Goal: Task Accomplishment & Management: Manage account settings

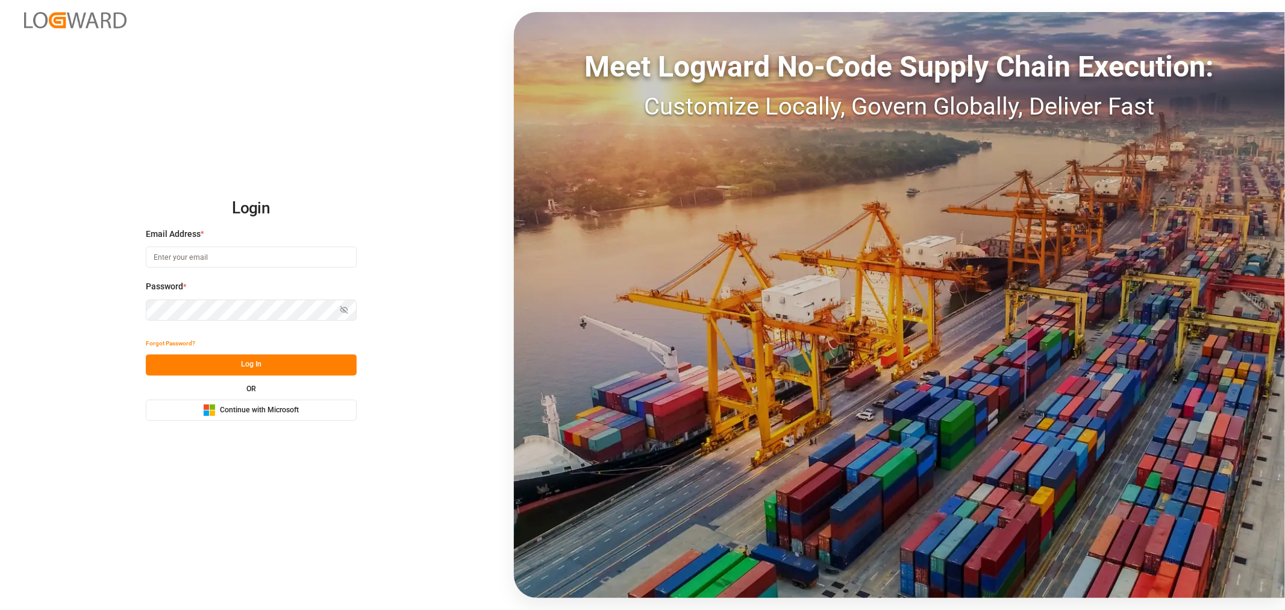
click at [178, 262] on input at bounding box center [251, 256] width 211 height 21
type input "shashidhar.mm@logward.com"
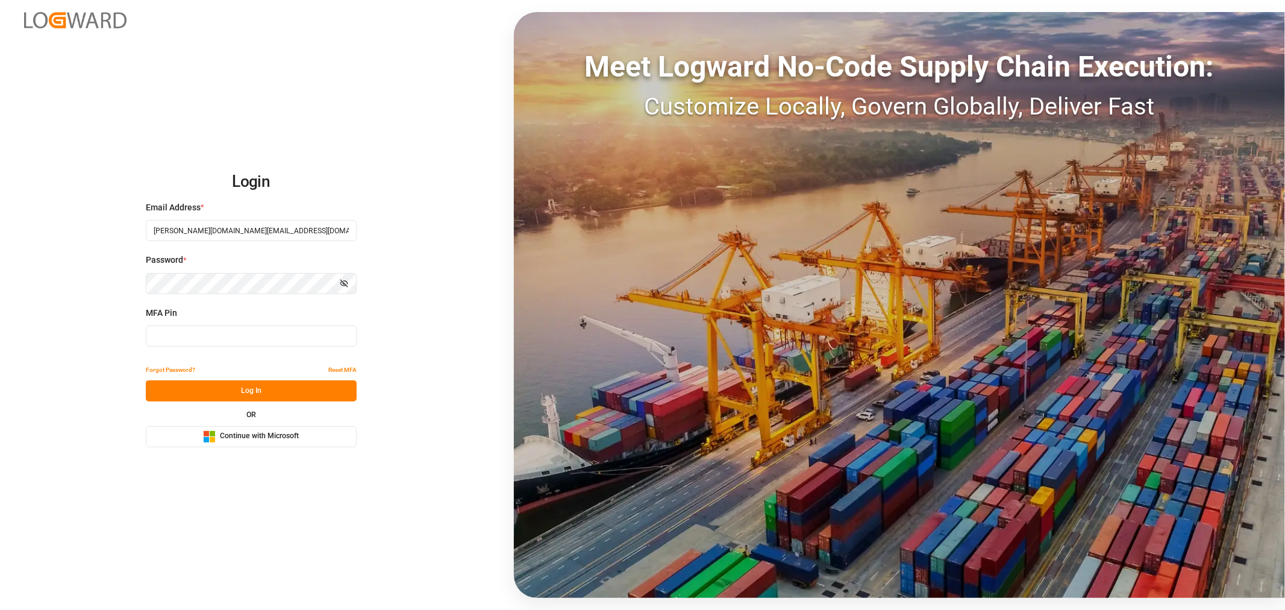
type input "669708"
click at [253, 440] on span "Continue with Microsoft" at bounding box center [259, 436] width 79 height 11
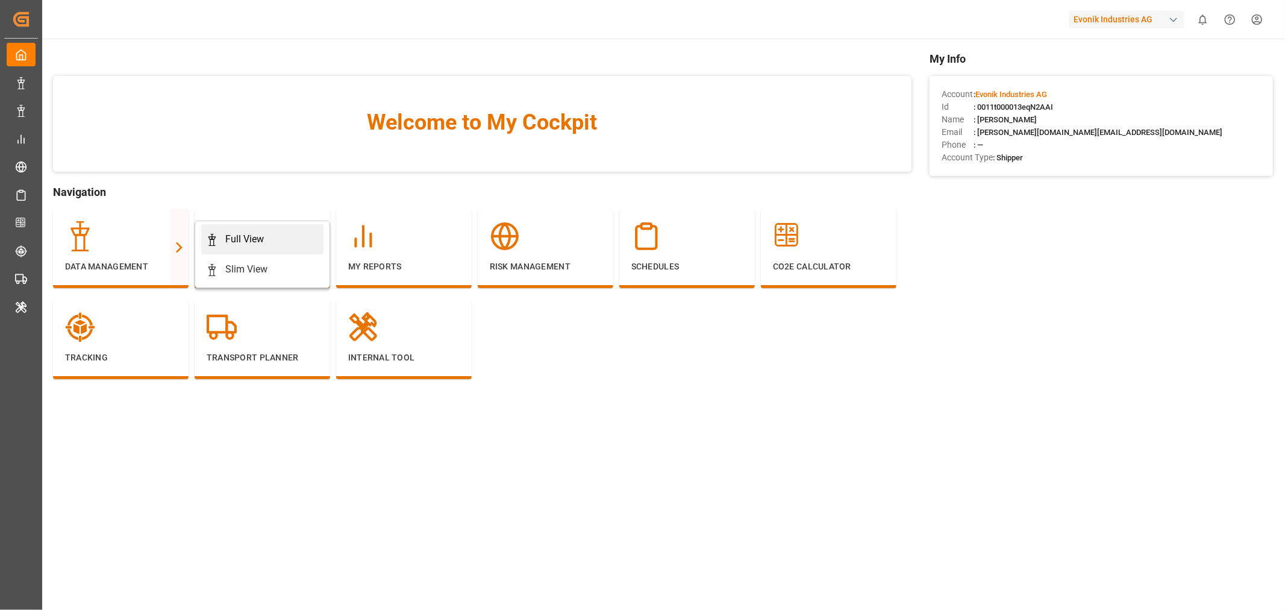
click at [239, 241] on div "Full View" at bounding box center [244, 239] width 39 height 14
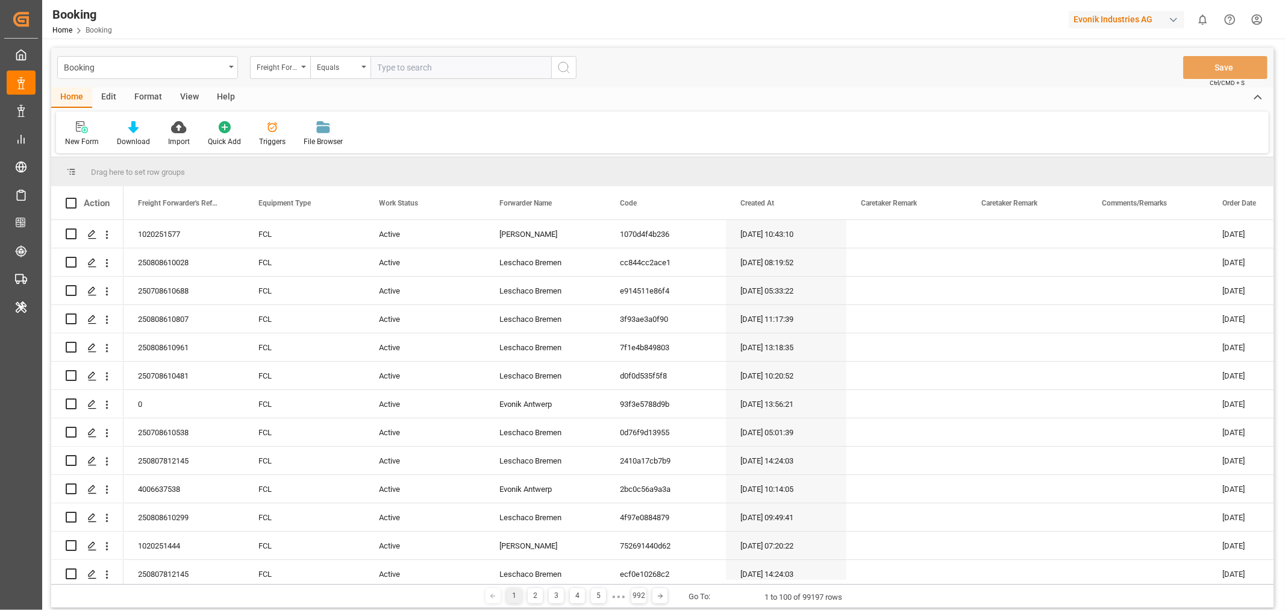
click at [192, 95] on div "View" at bounding box center [189, 97] width 37 height 20
click at [1176, 17] on div "button" at bounding box center [1173, 20] width 12 height 12
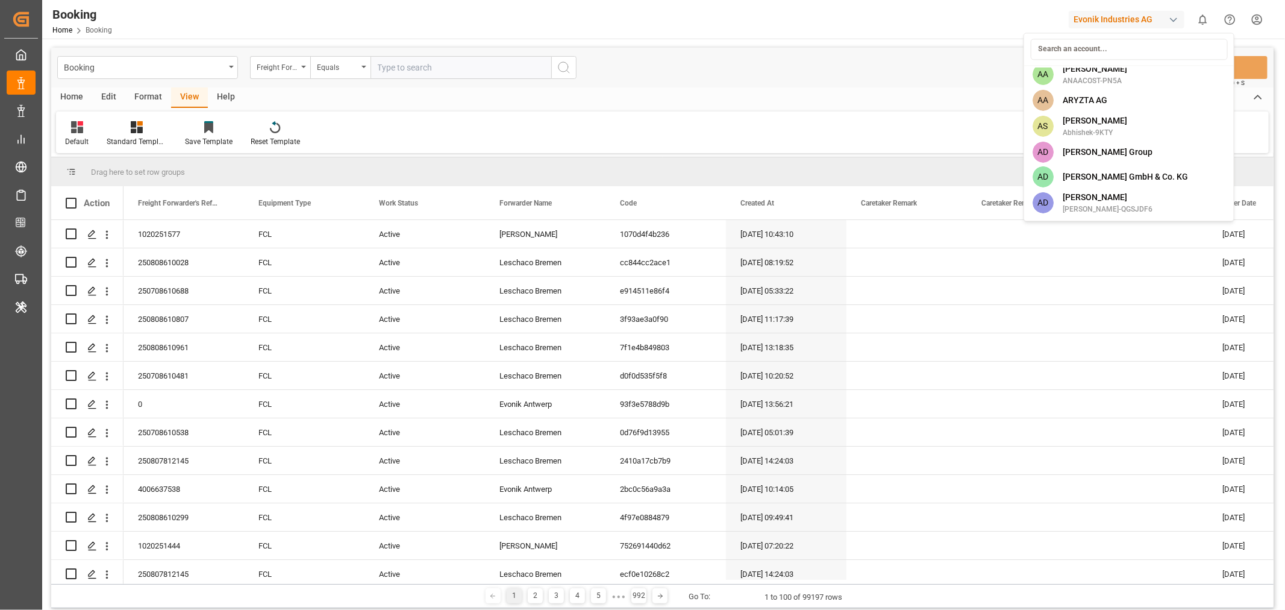
scroll to position [334, 0]
click at [1094, 129] on span "ArchMexic-N1L7" at bounding box center [1095, 133] width 66 height 11
